Goal: Understand process/instructions

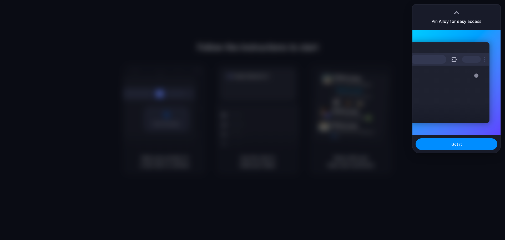
click at [386, 108] on div at bounding box center [252, 120] width 505 height 240
click at [455, 144] on span "Got it" at bounding box center [456, 144] width 11 height 6
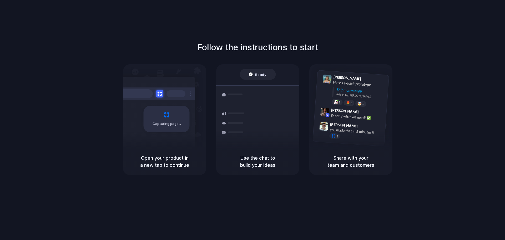
click at [473, 66] on div "Follow the instructions to start Capturing page Open your product in a new tab …" at bounding box center [257, 108] width 505 height 134
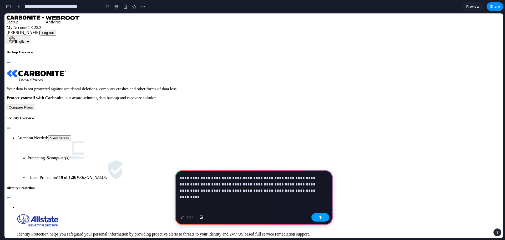
click at [321, 217] on div "button" at bounding box center [320, 217] width 4 height 4
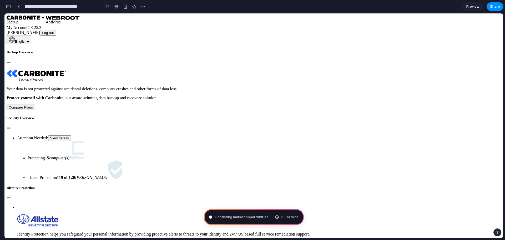
type input "**********"
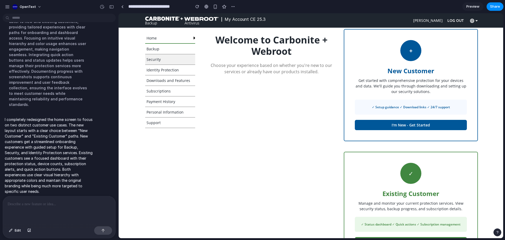
click at [153, 61] on span "Security" at bounding box center [153, 59] width 14 height 5
click at [162, 58] on link "Security" at bounding box center [170, 59] width 50 height 10
click at [154, 40] on span "Home" at bounding box center [151, 37] width 10 height 5
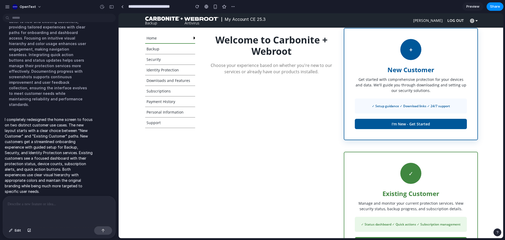
click at [413, 125] on button "I'm New - Get Started" at bounding box center [411, 124] width 112 height 10
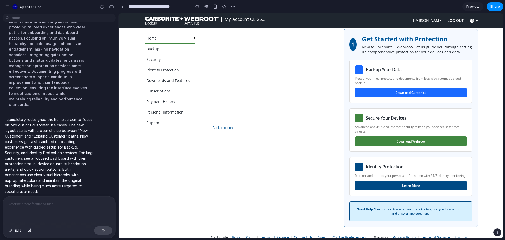
click at [405, 141] on button "Download Webroot" at bounding box center [411, 141] width 112 height 10
click at [229, 129] on button "← Back to options" at bounding box center [221, 127] width 29 height 4
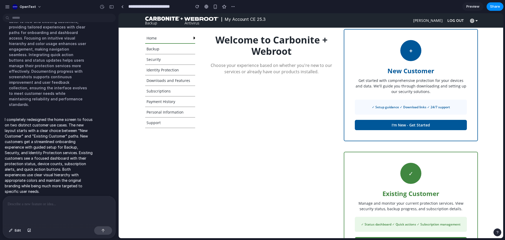
click at [229, 126] on div "Welcome to Carbonite + Webroot Choose your experience based on whether you're n…" at bounding box center [271, 143] width 134 height 229
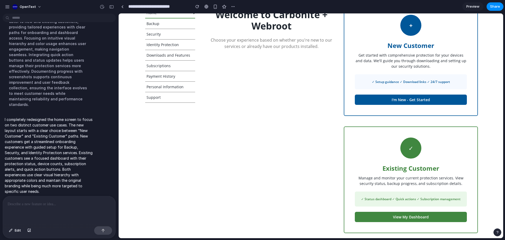
scroll to position [26, 0]
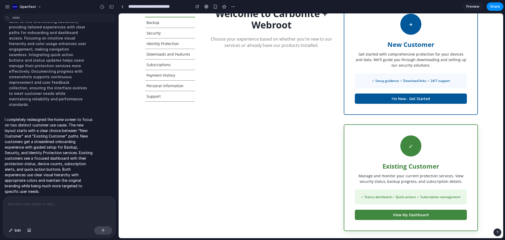
click at [412, 214] on button "View My Dashboard" at bounding box center [411, 214] width 112 height 10
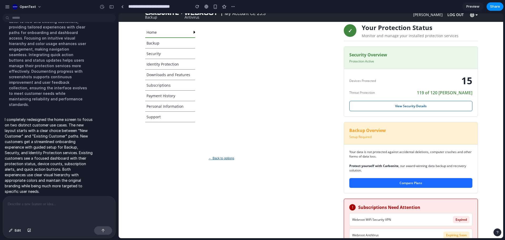
scroll to position [0, 0]
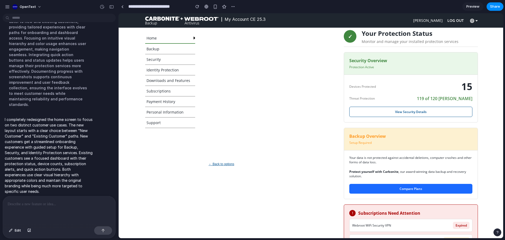
click at [304, 155] on div "← Back to options" at bounding box center [271, 164] width 134 height 270
click at [122, 6] on div at bounding box center [122, 6] width 2 height 3
